Goal: Information Seeking & Learning: Understand process/instructions

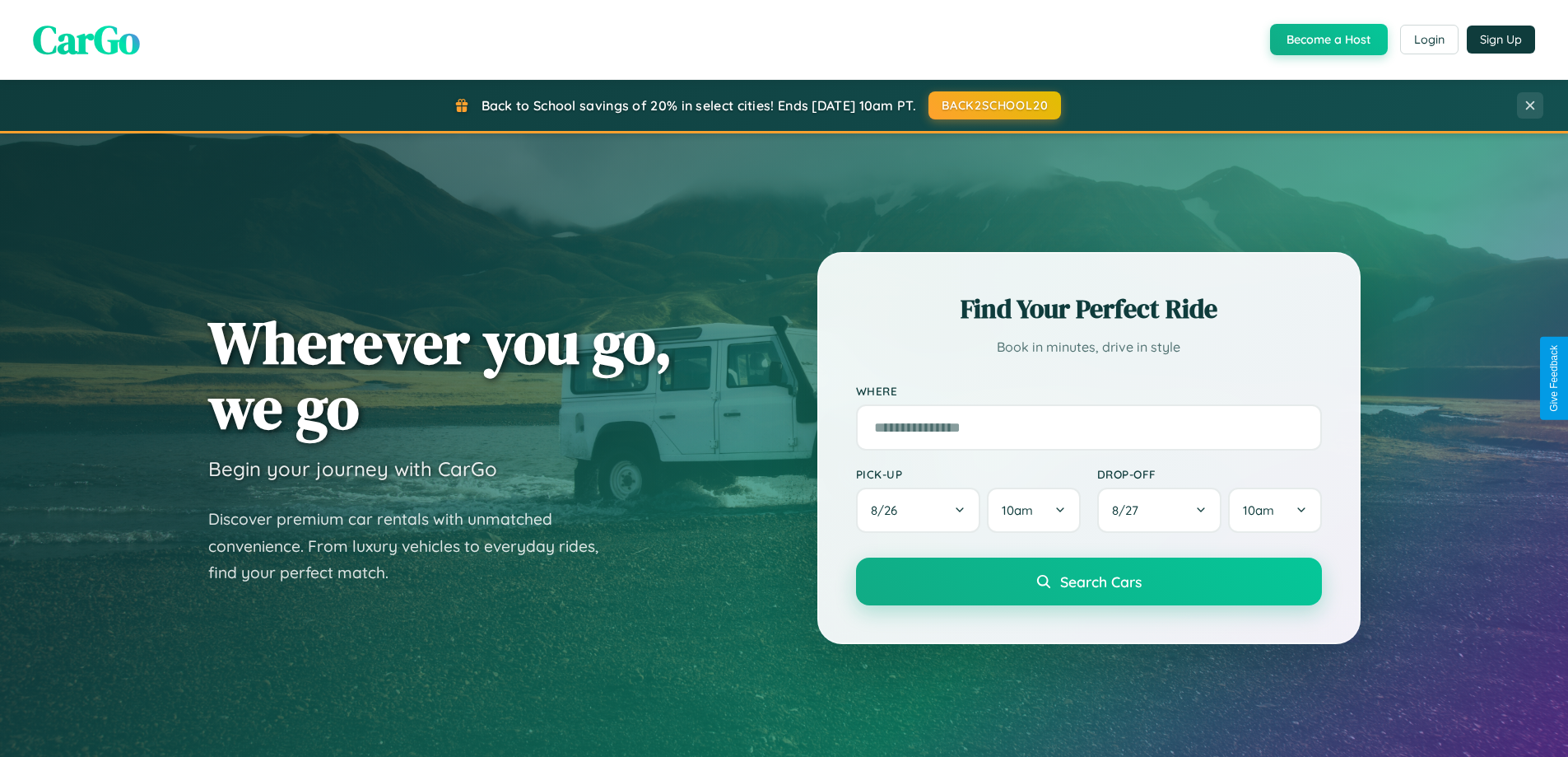
scroll to position [3169, 0]
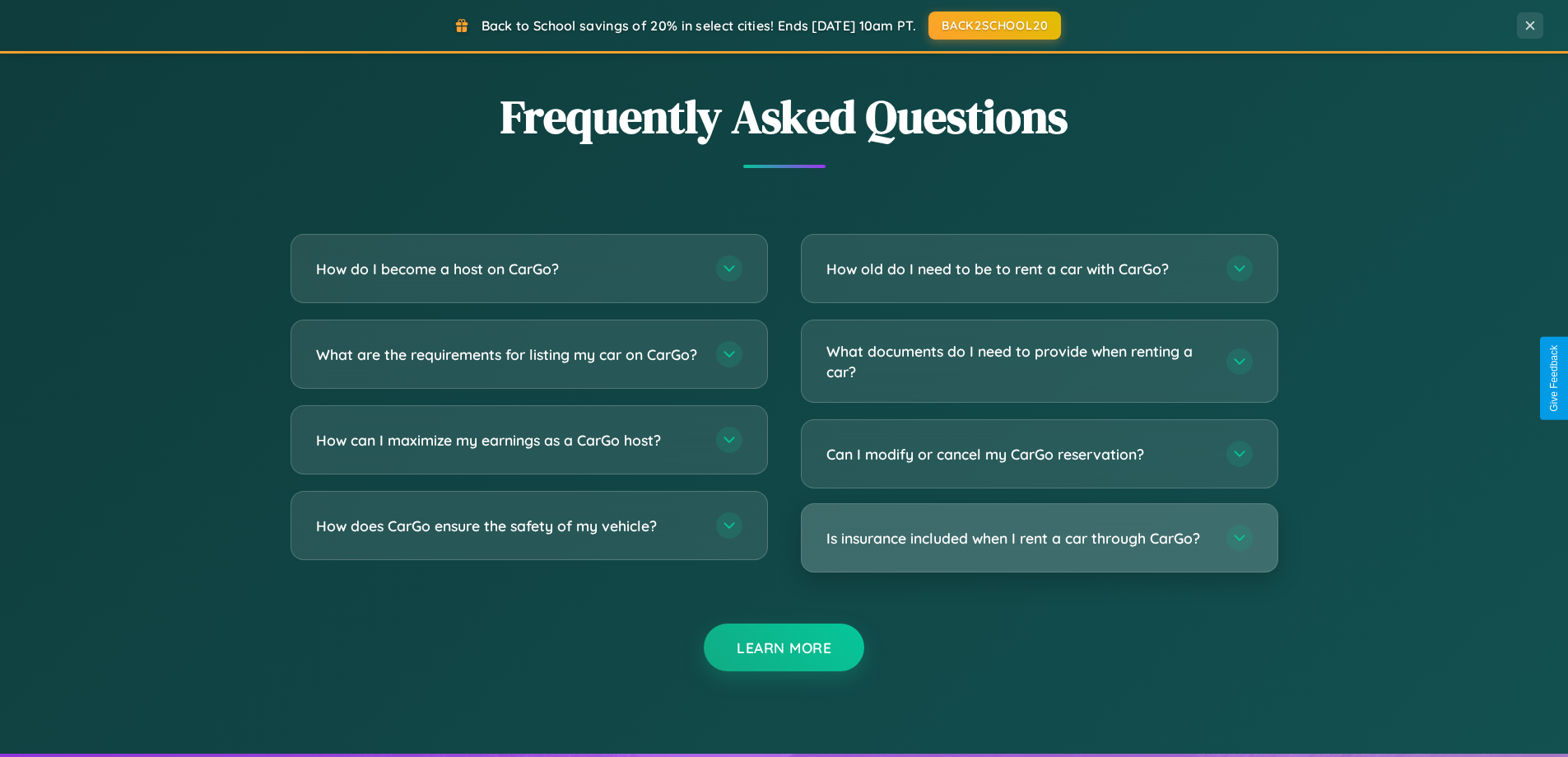
click at [1039, 539] on h3 "Is insurance included when I rent a car through CarGo?" at bounding box center [1019, 538] width 384 height 21
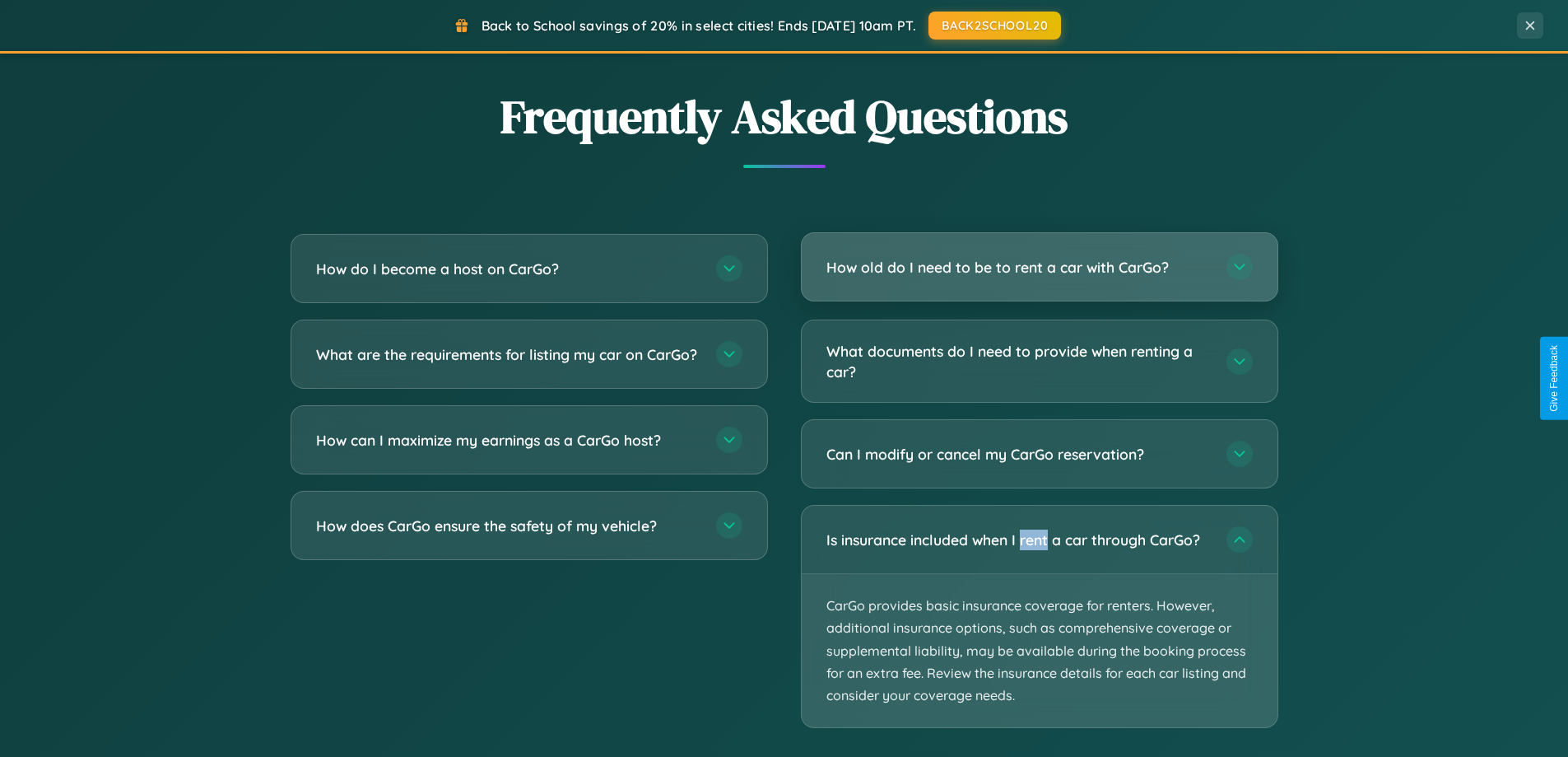
click at [1039, 269] on h3 "How old do I need to be to rent a car with CarGo?" at bounding box center [1019, 267] width 384 height 21
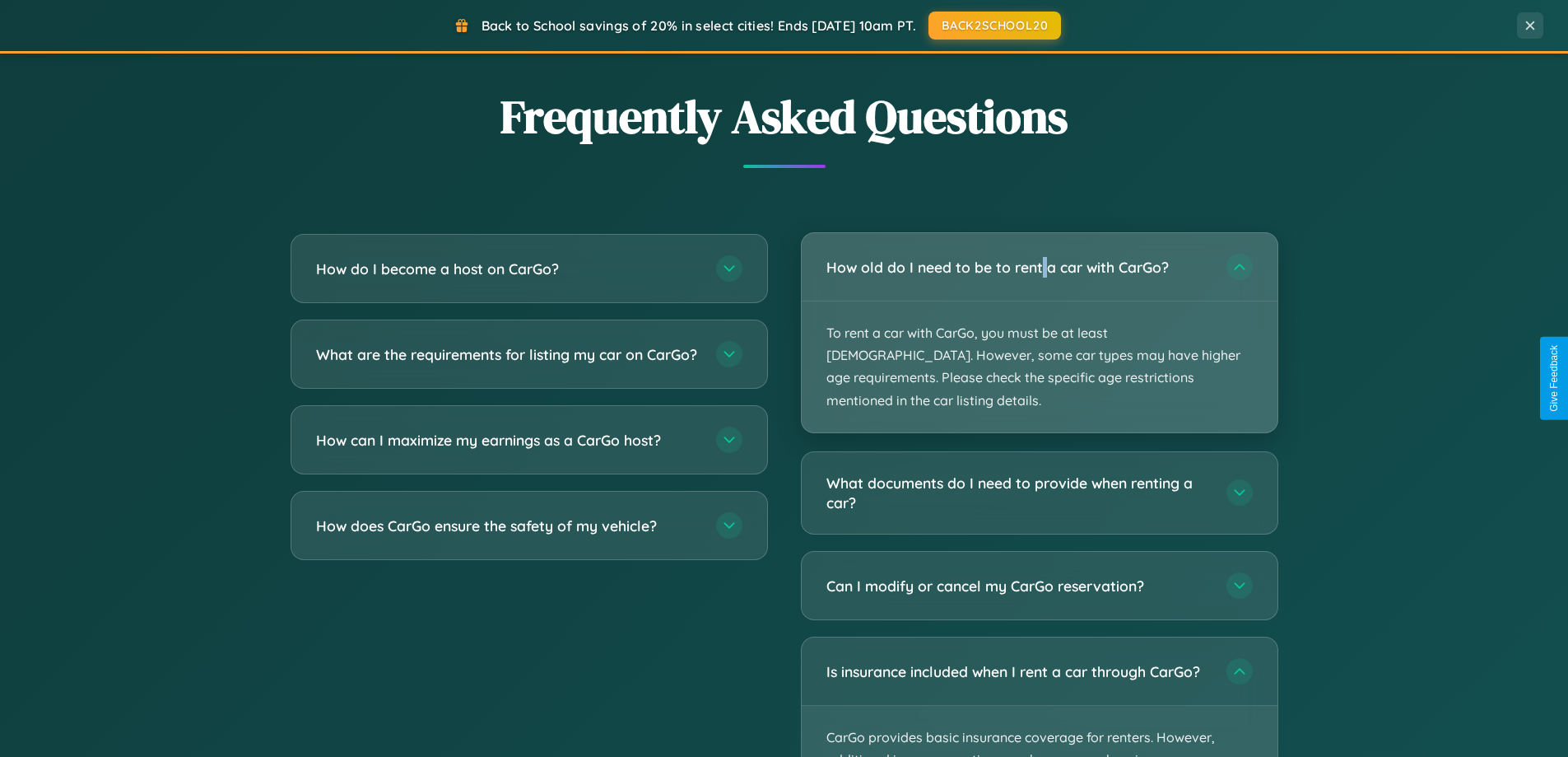
scroll to position [1133, 0]
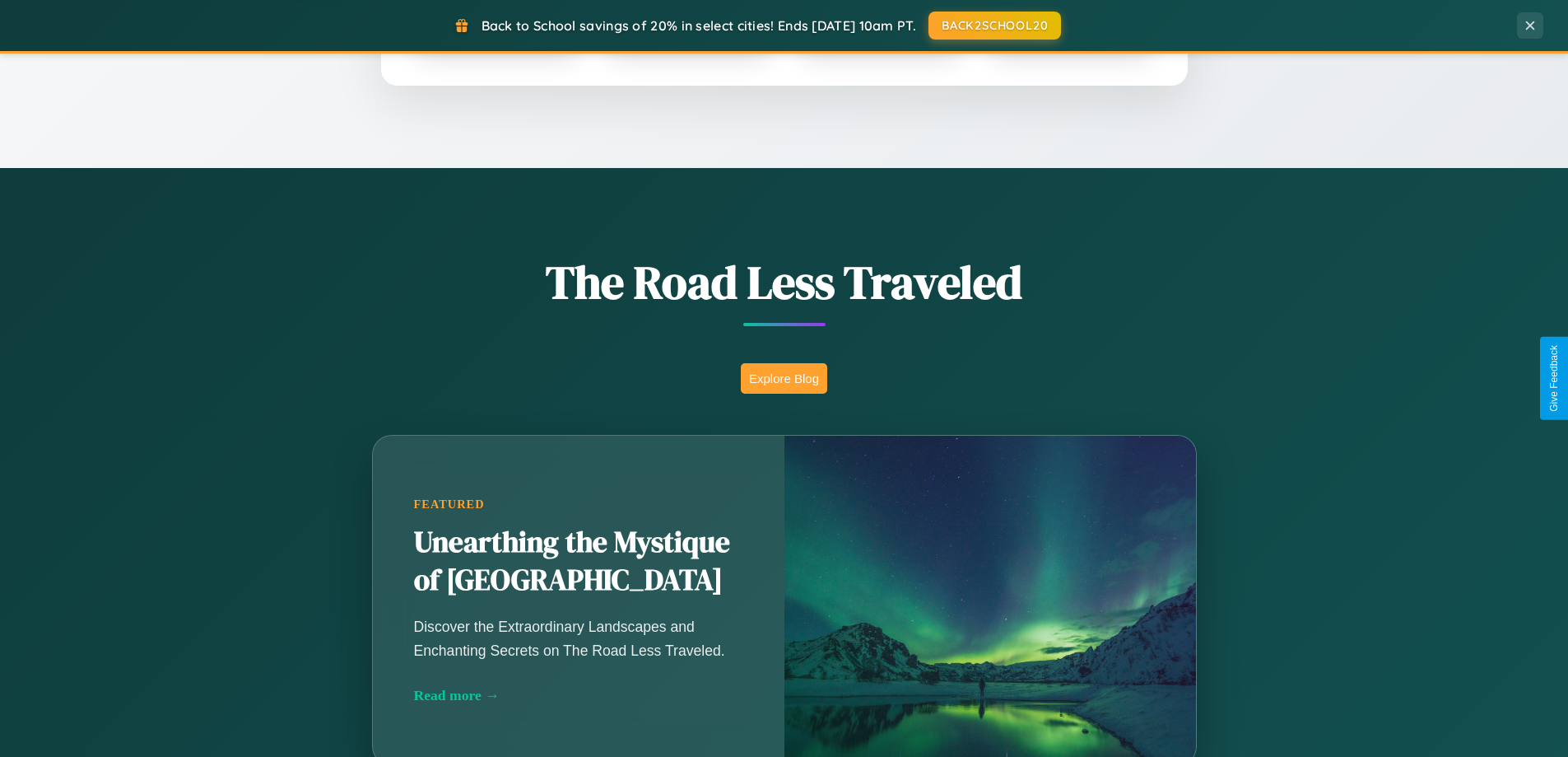
click at [784, 378] on button "Explore Blog" at bounding box center [784, 378] width 86 height 30
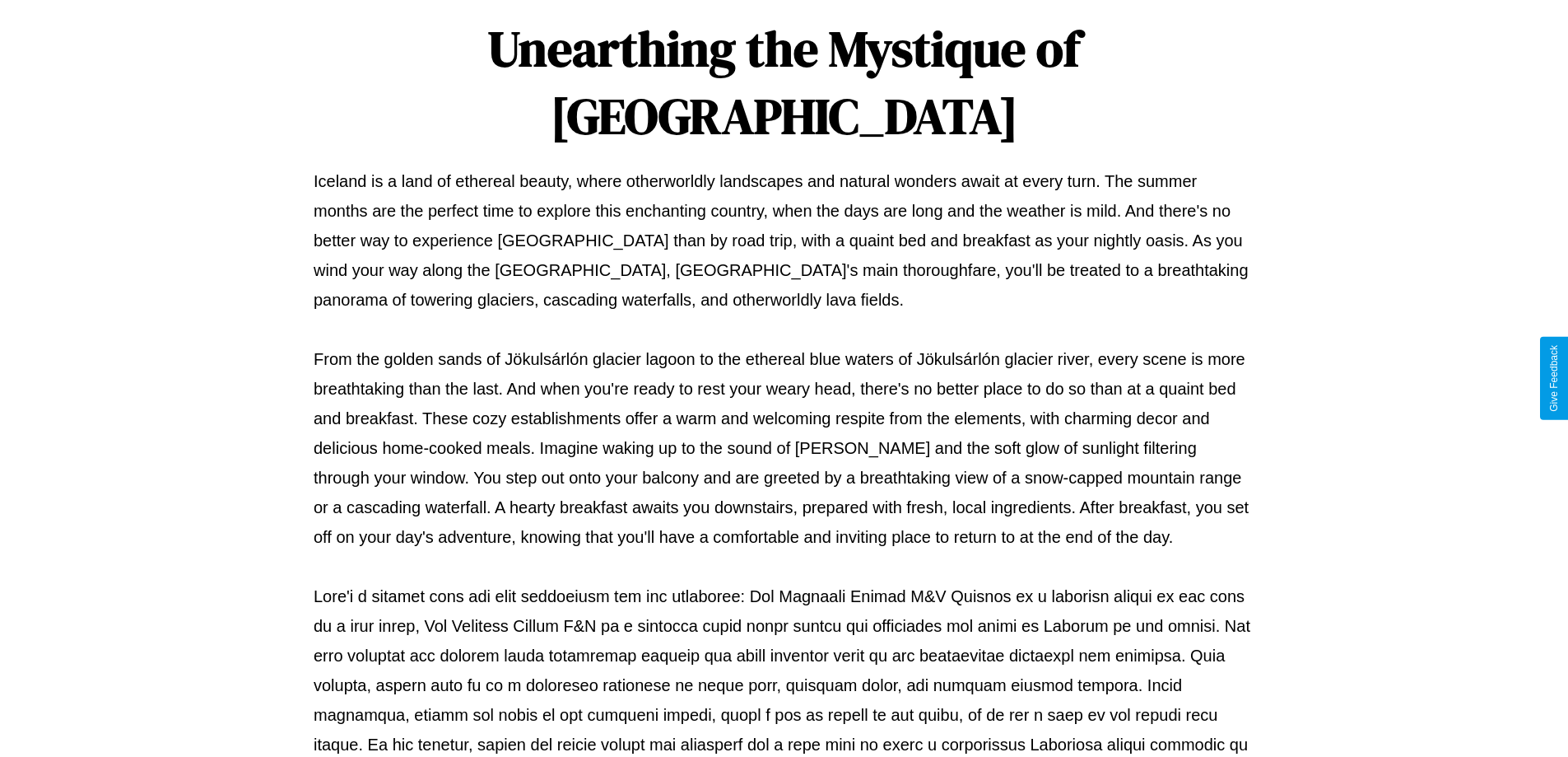
scroll to position [533, 0]
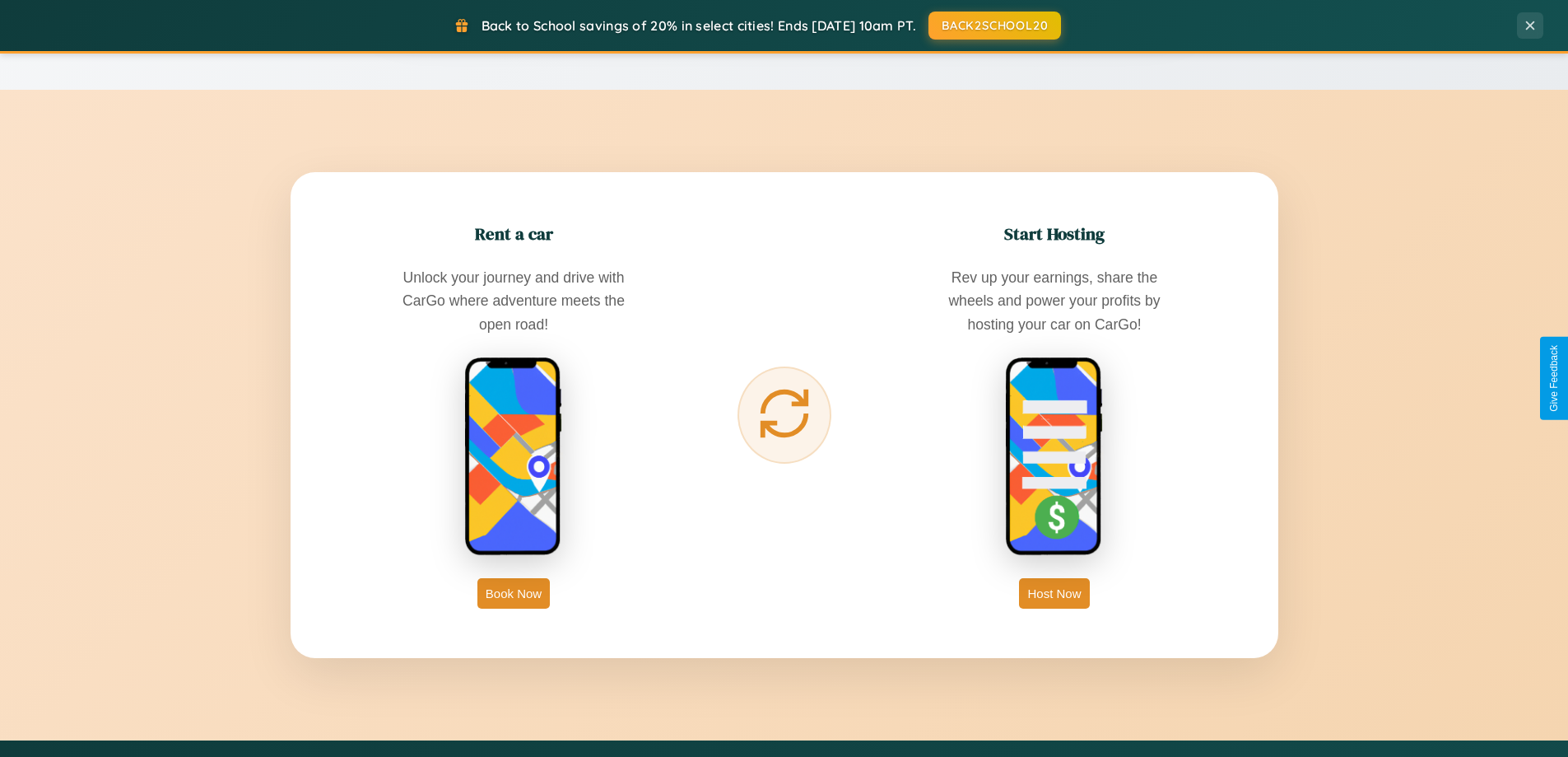
scroll to position [2646, 0]
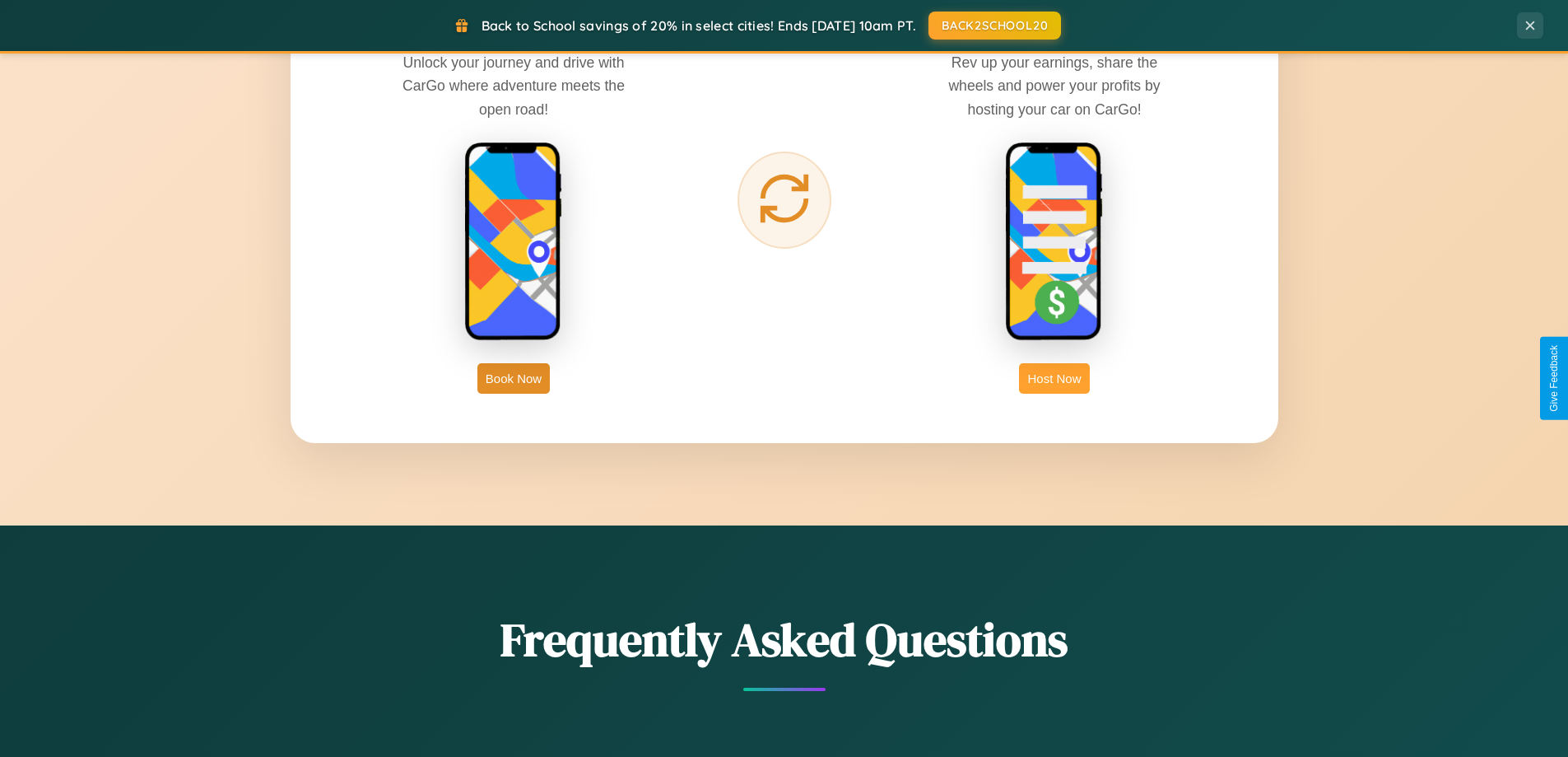
click at [1055, 378] on button "Host Now" at bounding box center [1054, 378] width 70 height 30
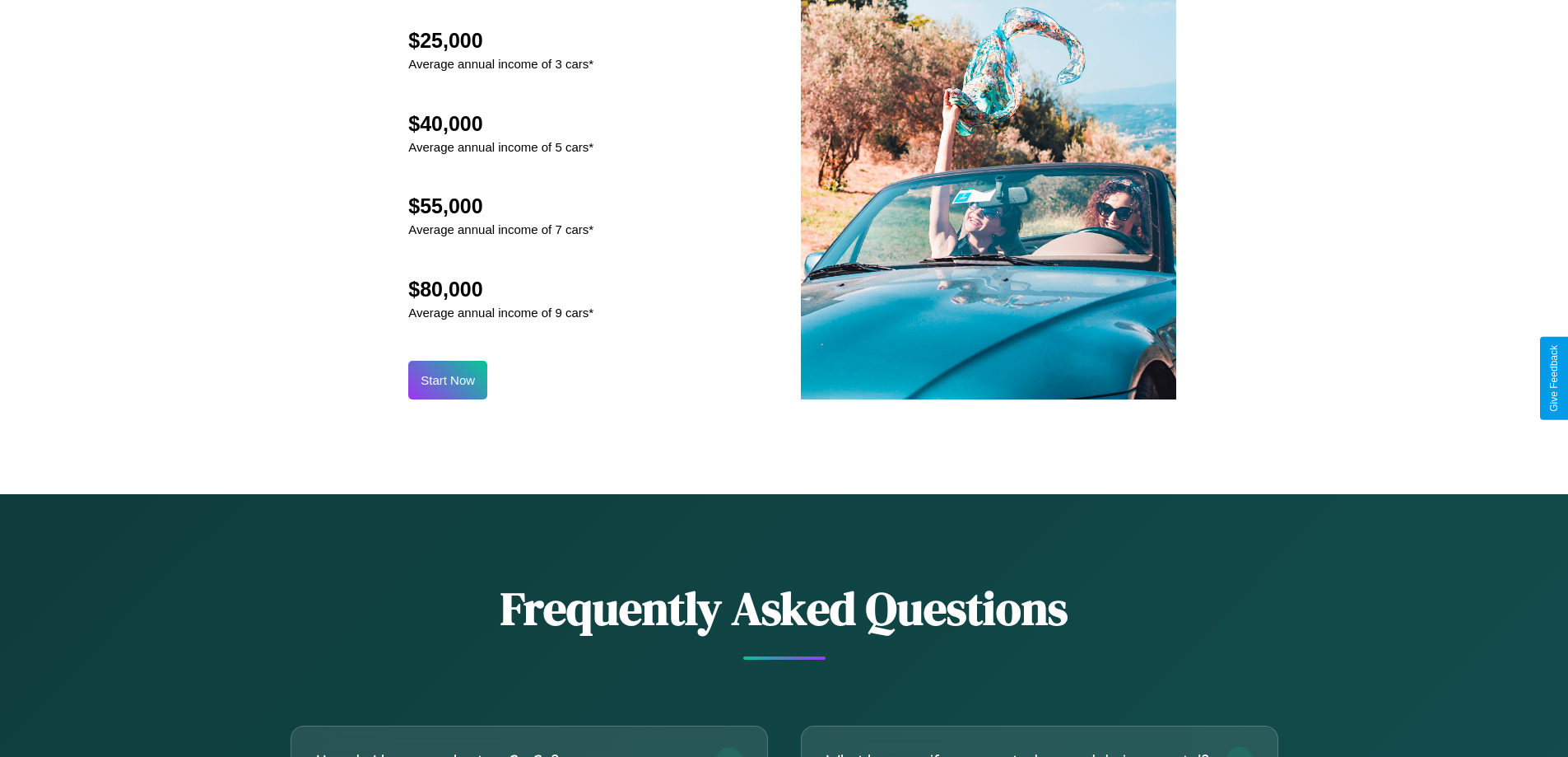
scroll to position [2226, 0]
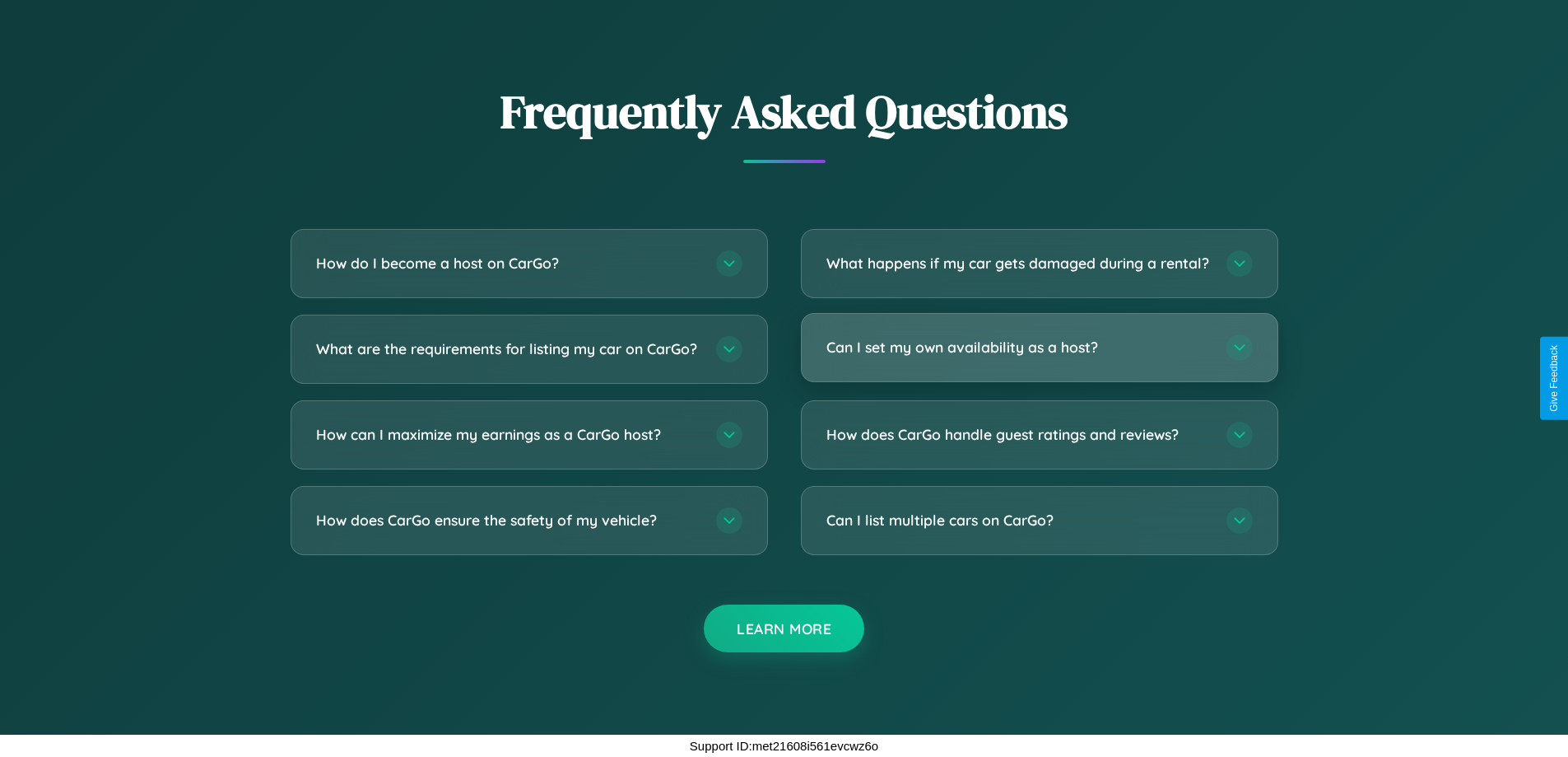
click at [1039, 347] on h3 "Can I set my own availability as a host?" at bounding box center [1019, 347] width 384 height 21
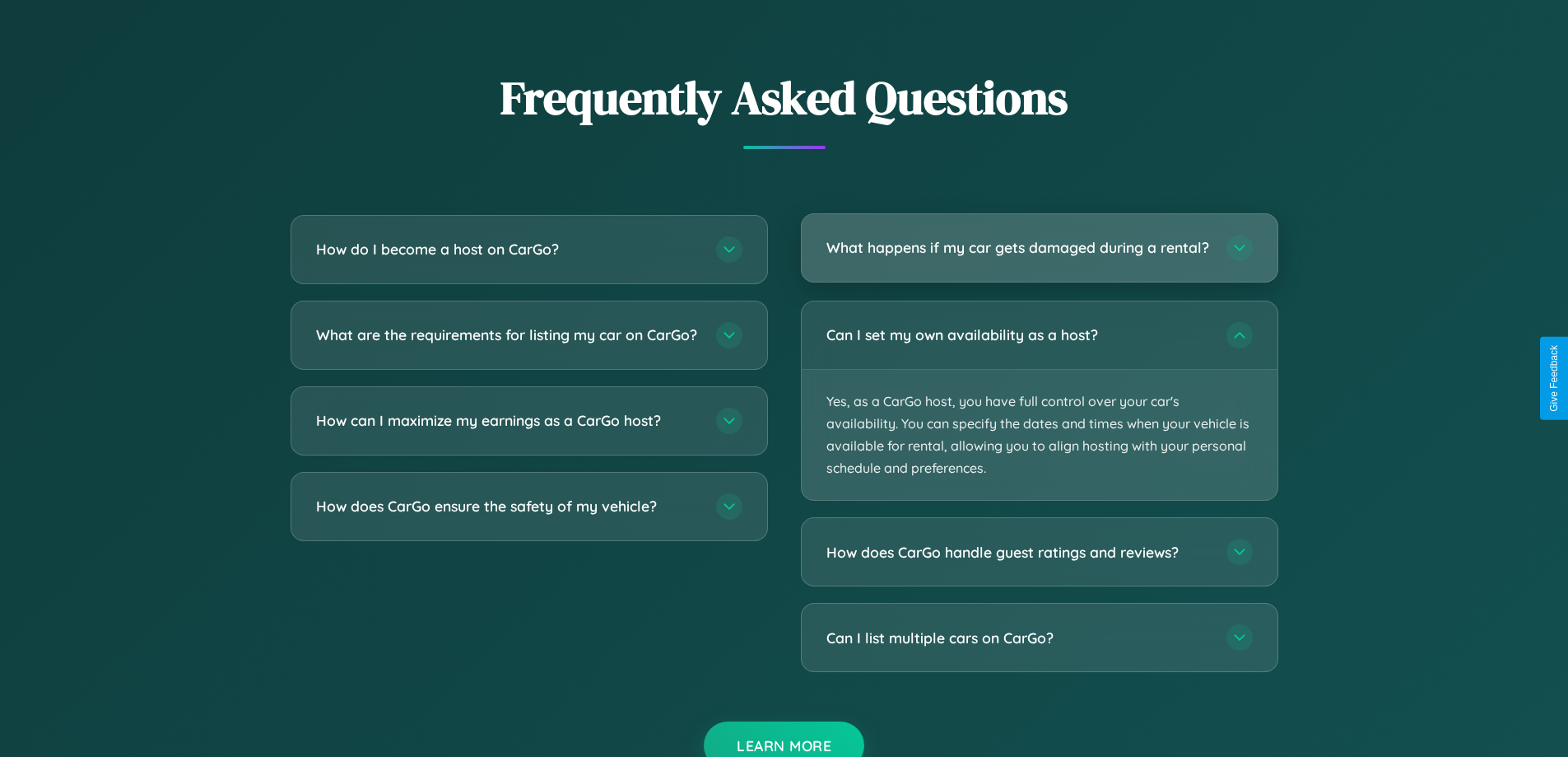
click at [1039, 256] on h3 "What happens if my car gets damaged during a rental?" at bounding box center [1019, 247] width 384 height 21
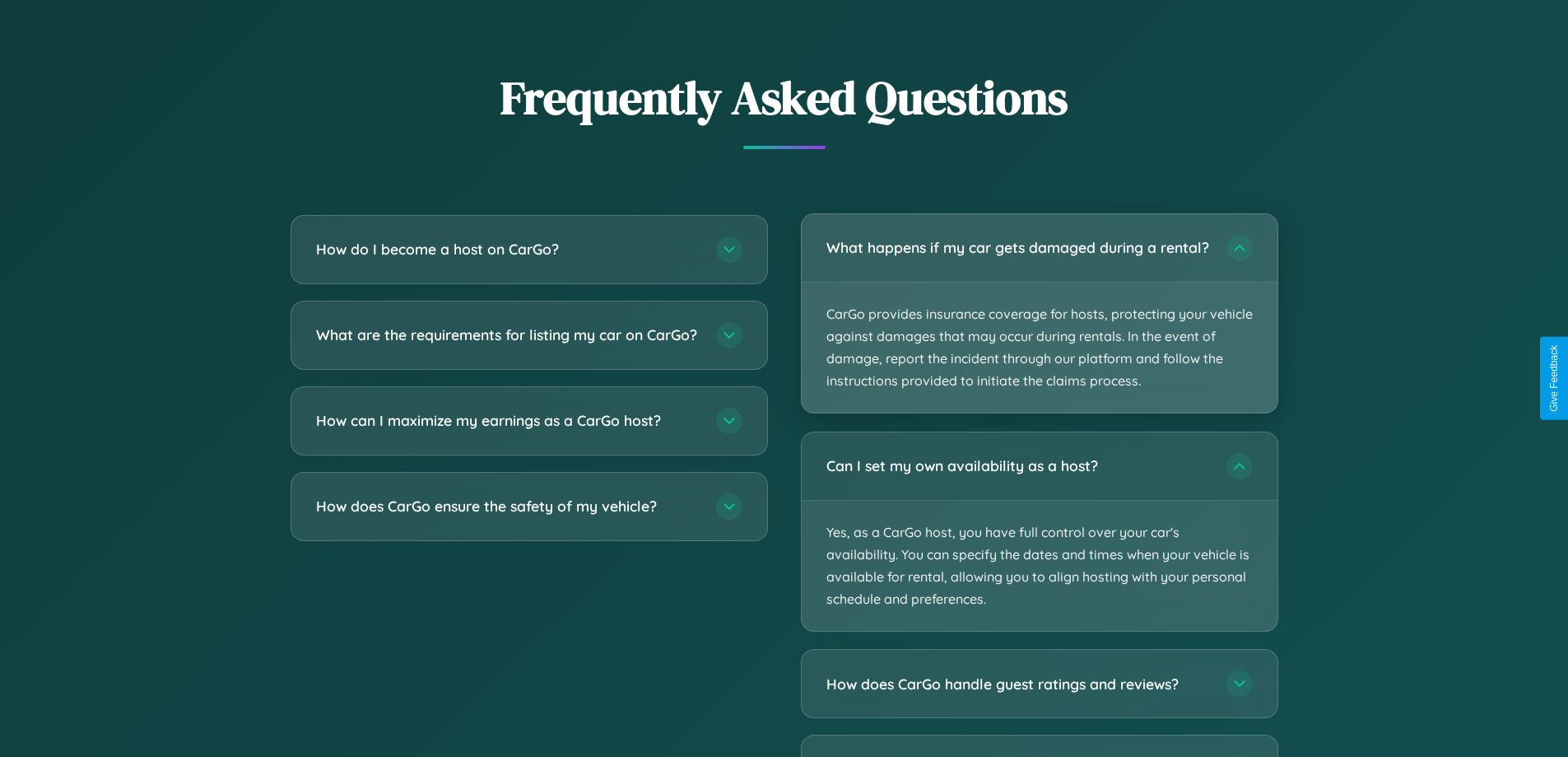
click at [1039, 321] on p "CarGo provides insurance coverage for hosts, protecting your vehicle against da…" at bounding box center [1039, 348] width 476 height 131
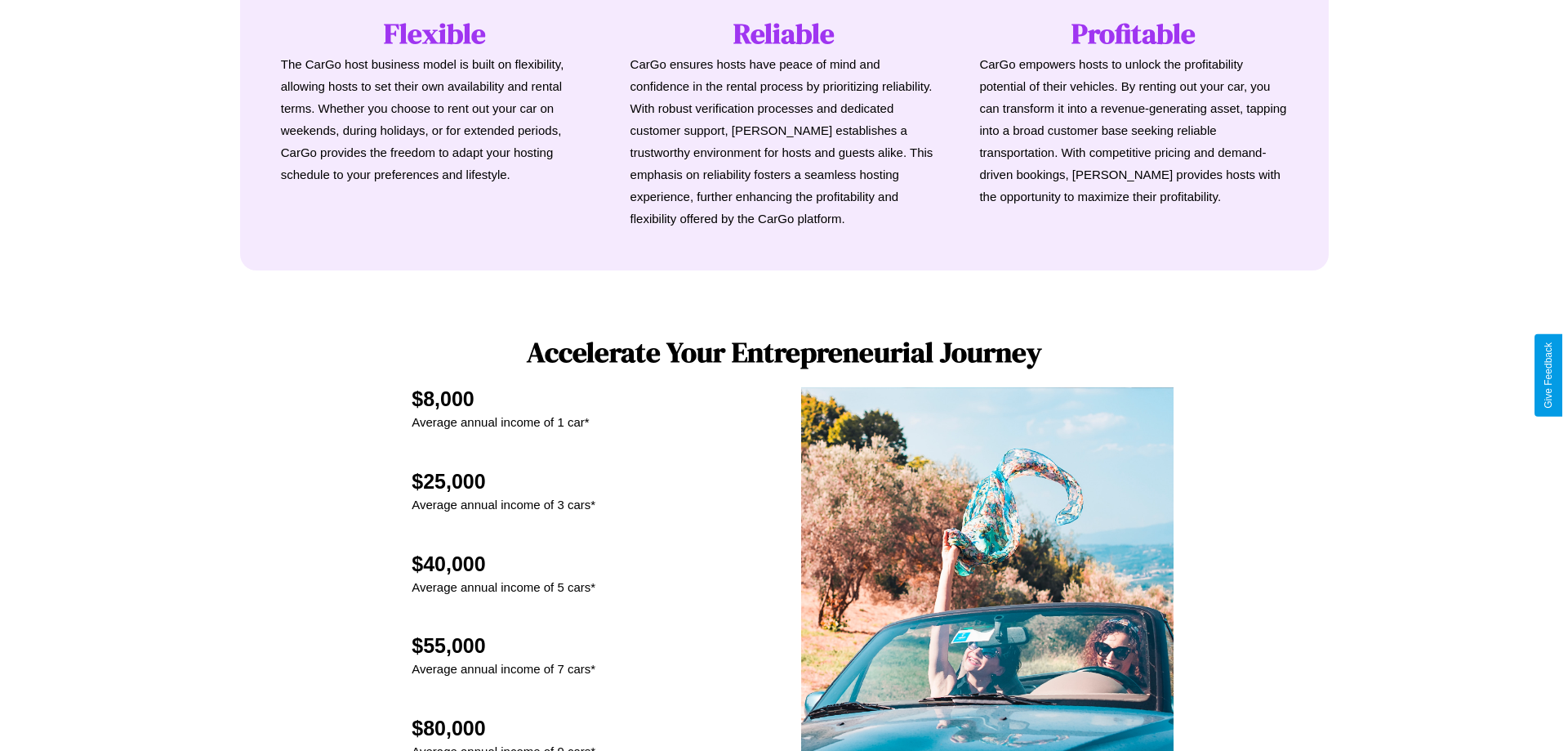
scroll to position [790, 0]
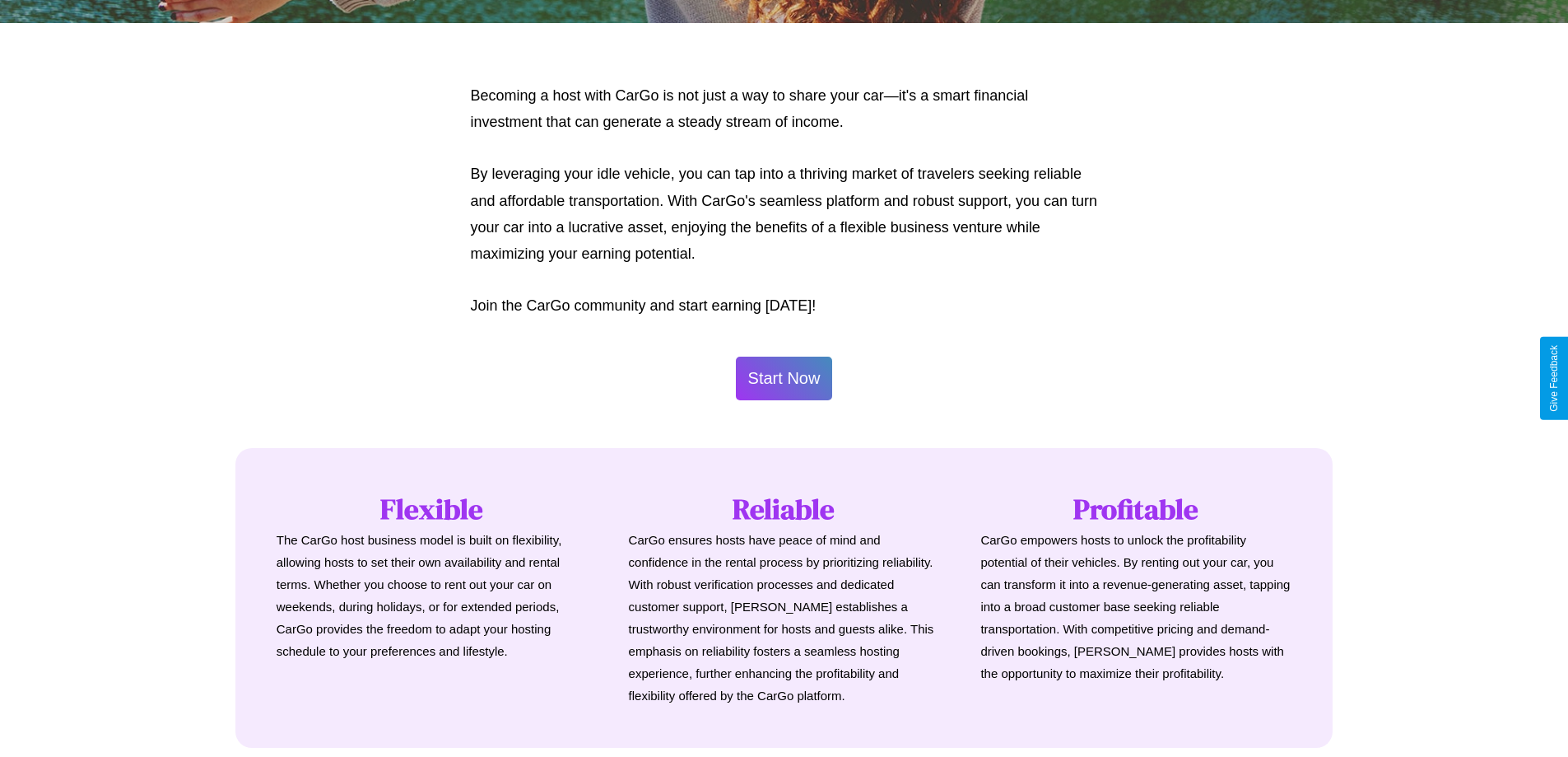
click at [784, 378] on button "Start Now" at bounding box center [784, 378] width 97 height 44
